Goal: Submit feedback/report problem: Submit feedback/report problem

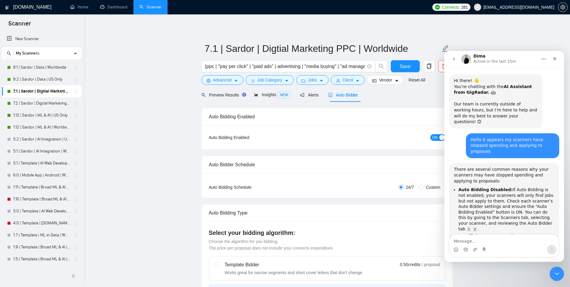
scroll to position [1, 0]
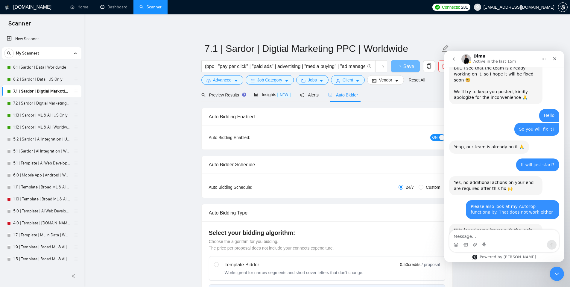
scroll to position [670, 0]
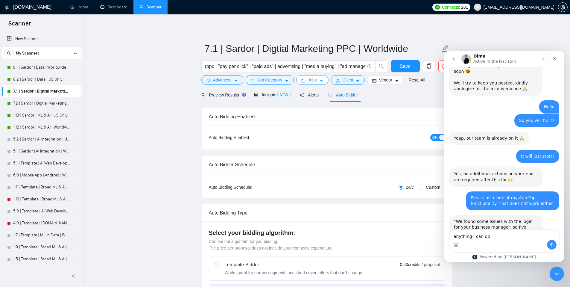
type textarea "anything I can do?"
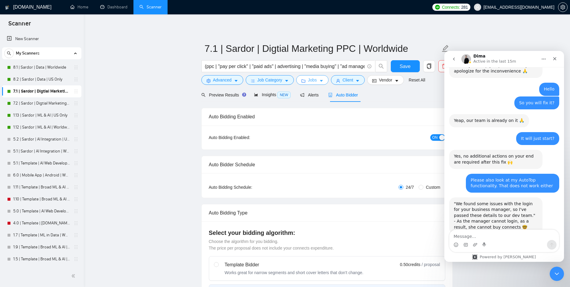
scroll to position [688, 0]
type textarea "would love to help"
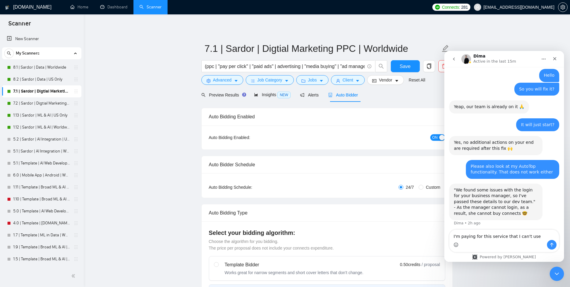
type textarea "I'm paying for this service that I can't use"
click at [455, 245] on icon "Emoji picker" at bounding box center [455, 244] width 5 height 5
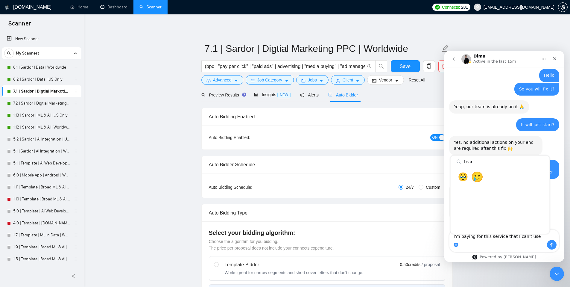
type input "tear"
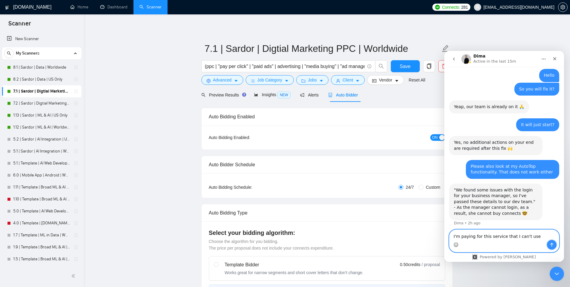
click at [549, 245] on icon "Send a message…" at bounding box center [551, 244] width 5 height 5
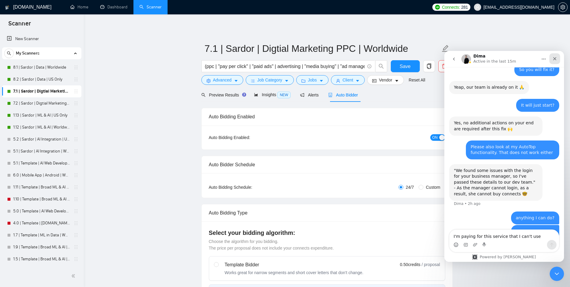
click at [555, 61] on div "Close" at bounding box center [554, 58] width 11 height 11
